Goal: Communication & Community: Share content

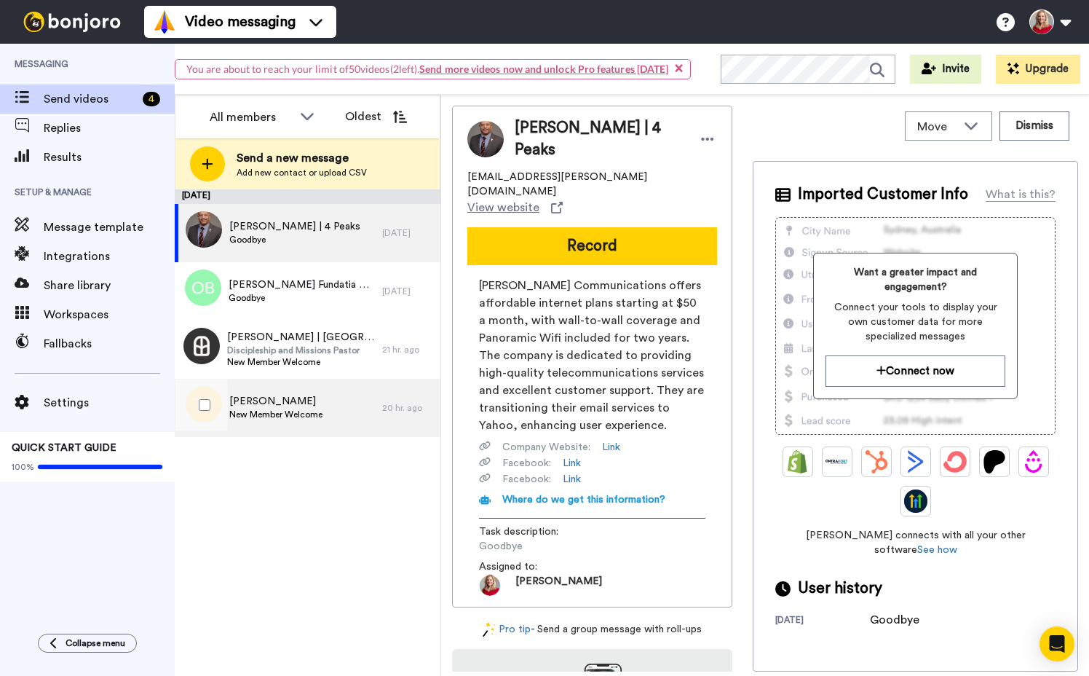
click at [280, 425] on div "Tom Carruth New Member Welcome" at bounding box center [279, 408] width 208 height 58
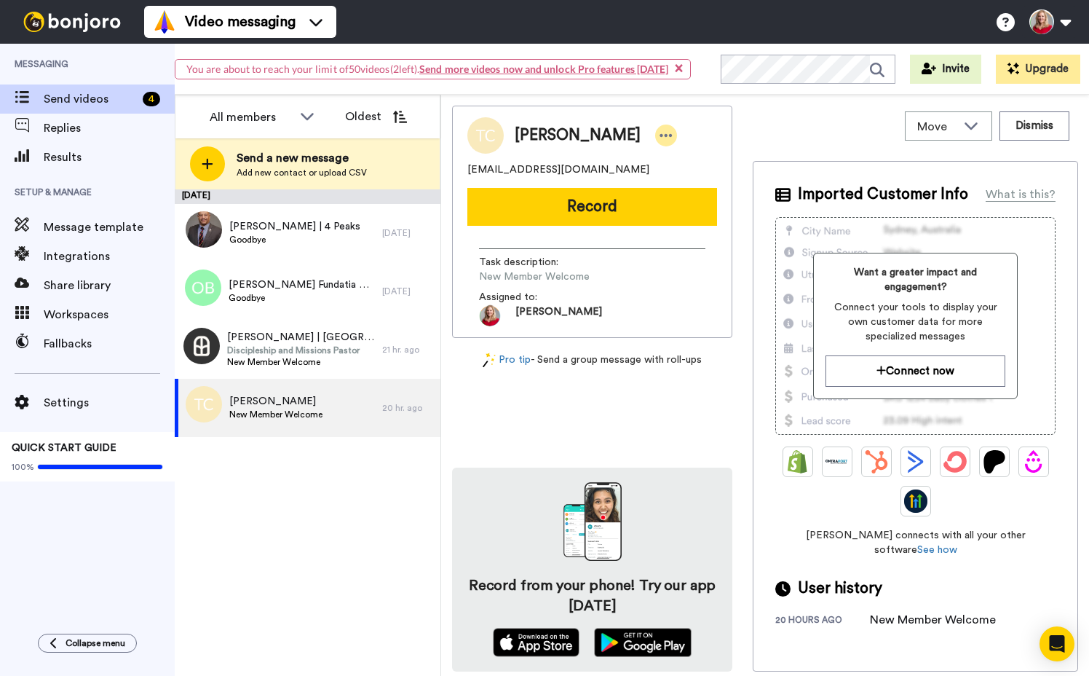
click at [660, 129] on icon at bounding box center [666, 135] width 13 height 15
click at [659, 216] on li "Dismiss" at bounding box center [669, 221] width 106 height 20
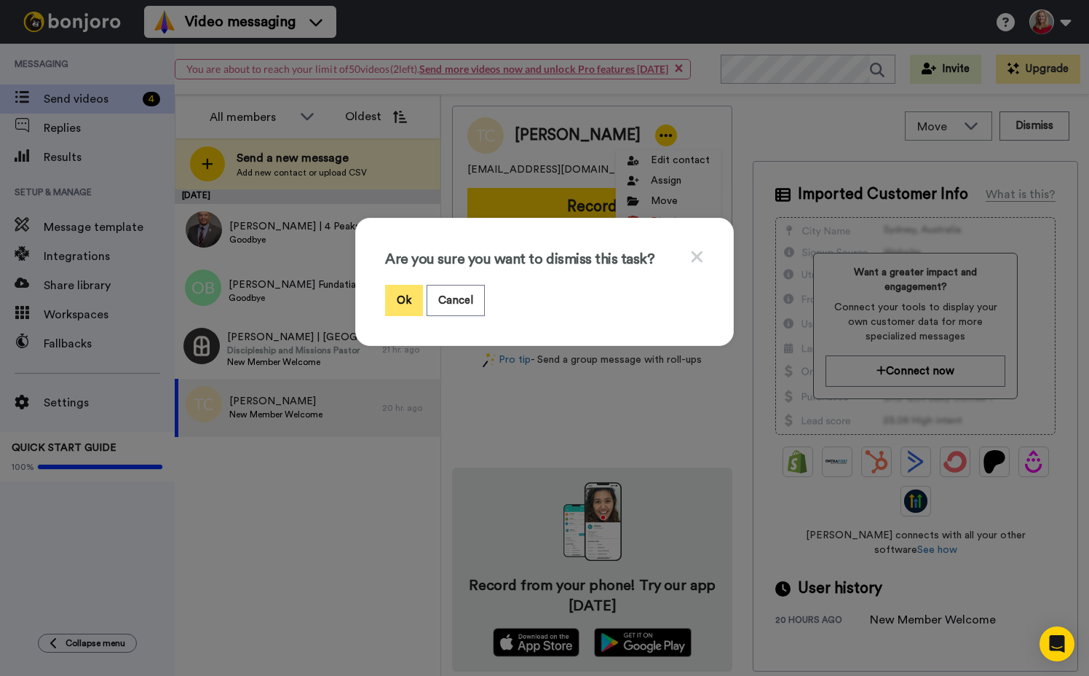
click at [402, 292] on button "Ok" at bounding box center [404, 300] width 38 height 31
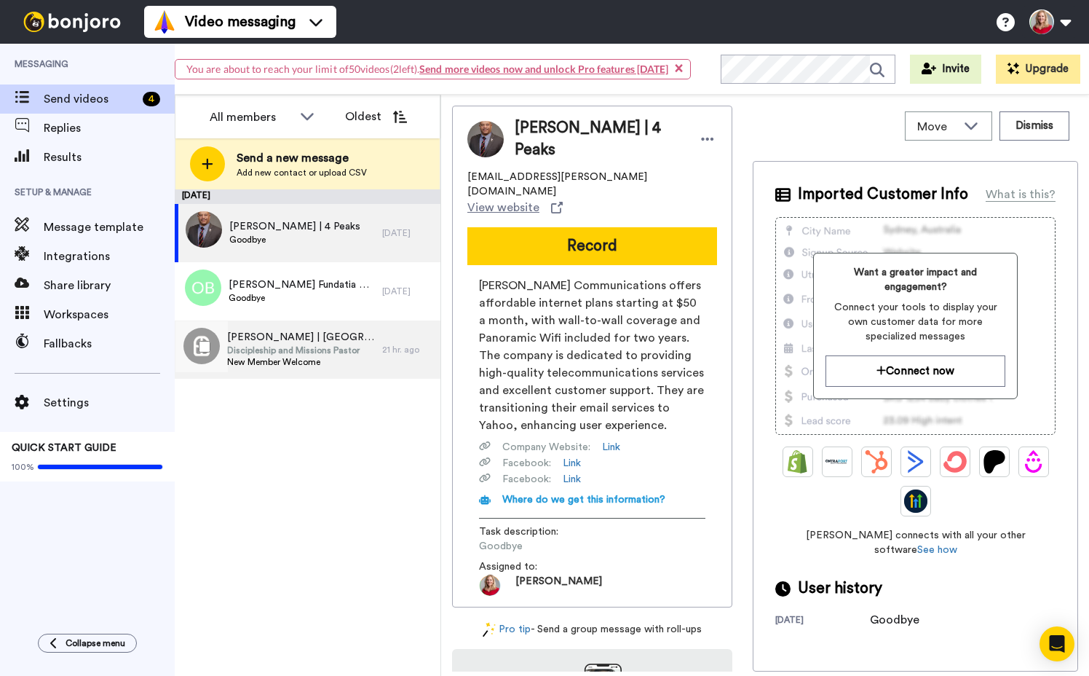
click at [264, 346] on span "Discipleship and Missions Pastor" at bounding box center [301, 350] width 148 height 12
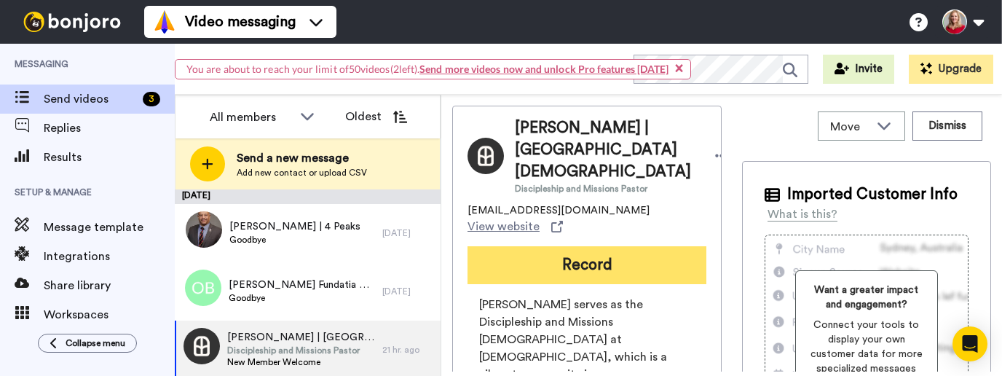
click at [577, 246] on button "Record" at bounding box center [587, 265] width 239 height 38
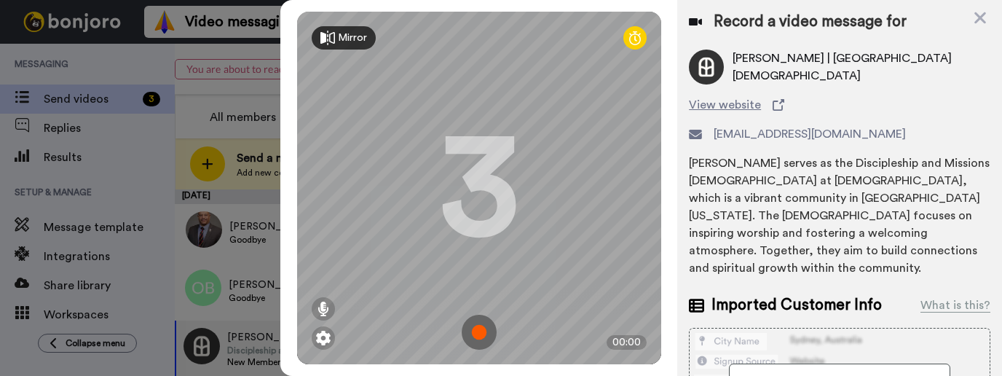
click at [475, 329] on img at bounding box center [479, 332] width 35 height 35
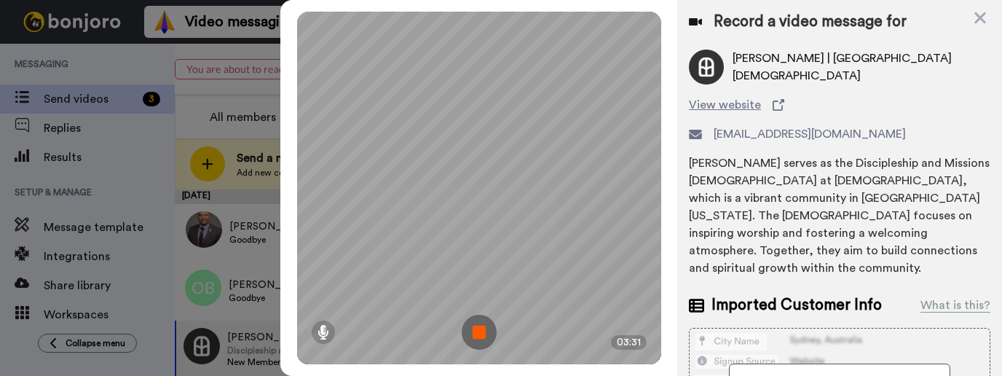
click at [476, 331] on img at bounding box center [479, 332] width 35 height 35
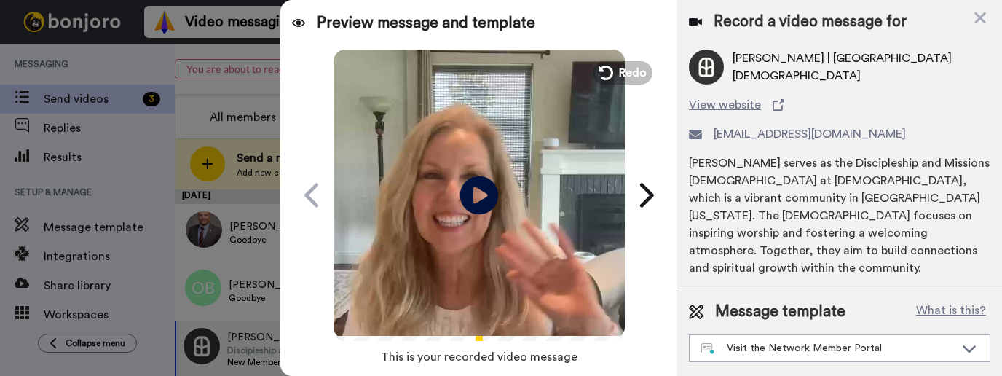
click at [473, 203] on icon at bounding box center [479, 195] width 39 height 39
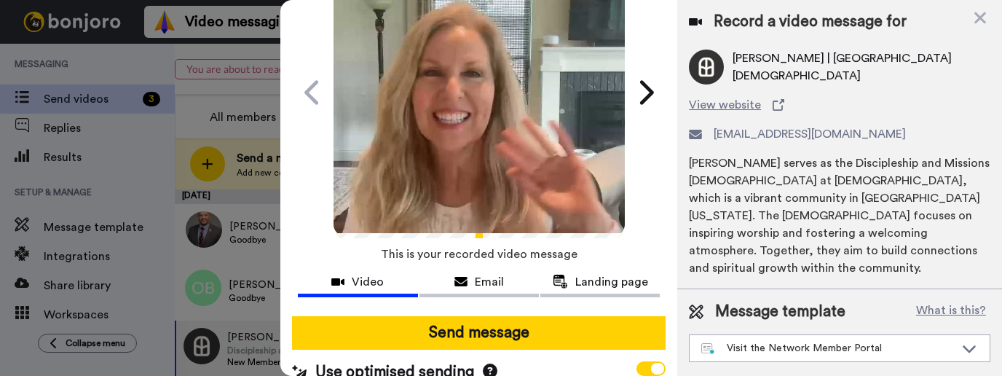
scroll to position [121, 0]
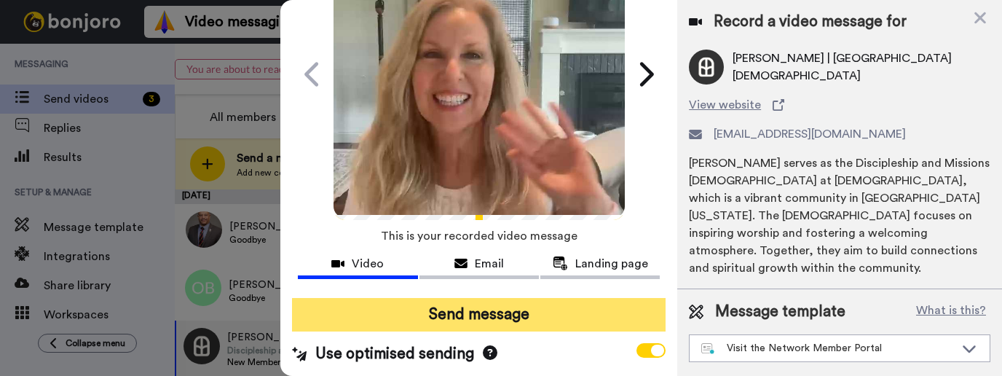
click at [491, 312] on button "Send message" at bounding box center [479, 314] width 374 height 33
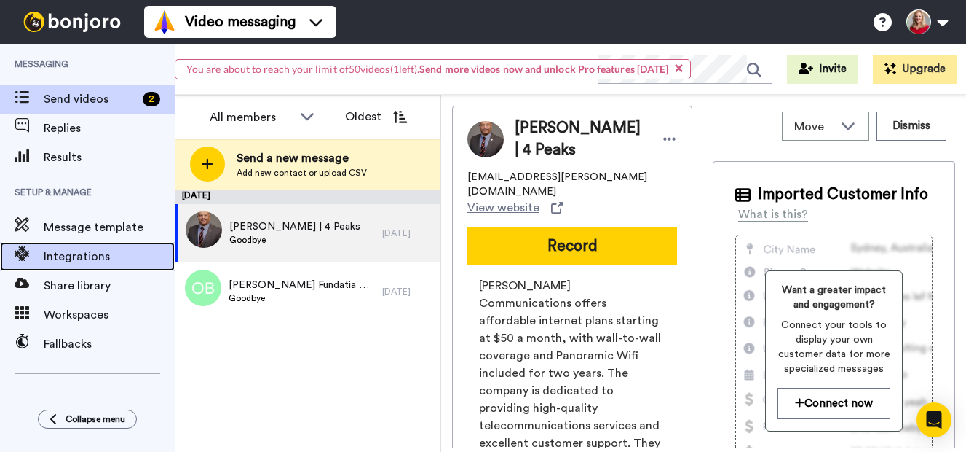
click at [82, 250] on span "Integrations" at bounding box center [109, 256] width 131 height 17
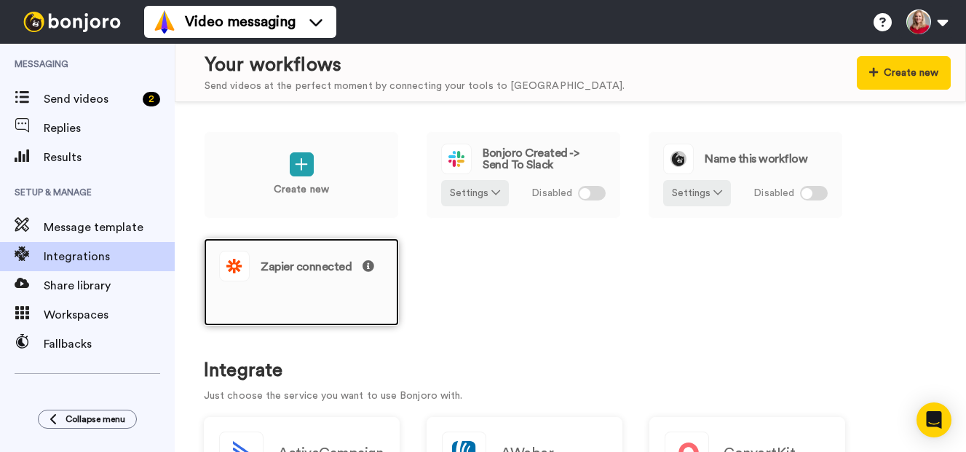
click at [303, 249] on div "Zapier connected" at bounding box center [301, 281] width 195 height 87
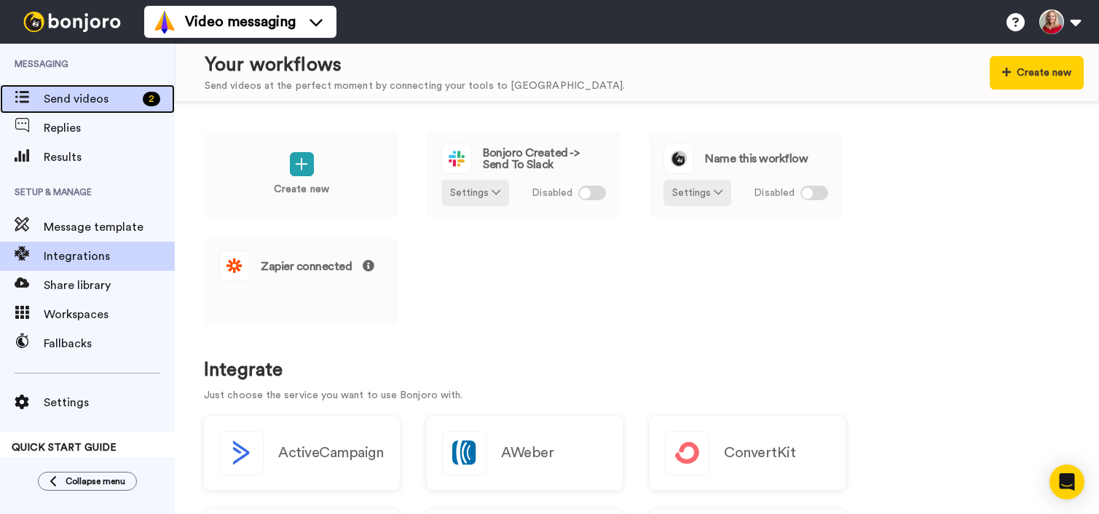
click at [103, 96] on span "Send videos" at bounding box center [90, 98] width 93 height 17
